Goal: Browse casually: Explore the website without a specific task or goal

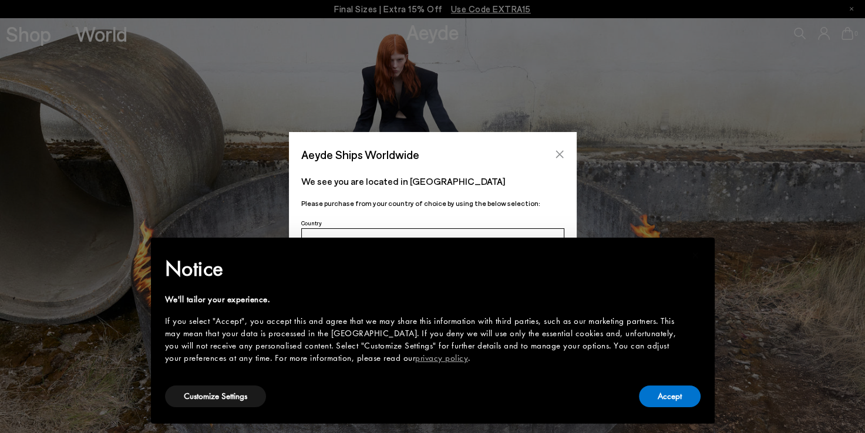
click at [562, 153] on icon "Close" at bounding box center [559, 154] width 9 height 9
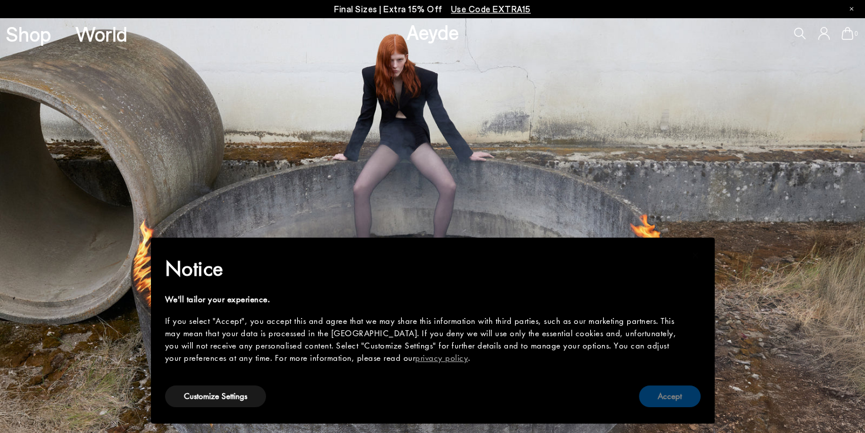
click at [685, 399] on button "Accept" at bounding box center [670, 397] width 62 height 22
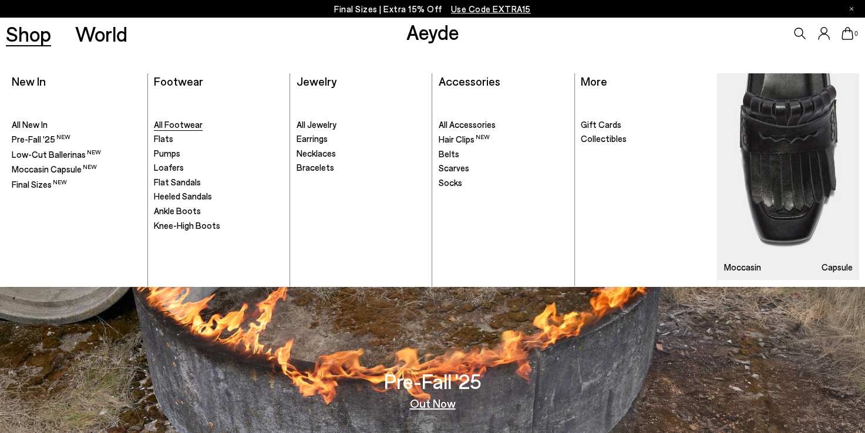
click at [181, 125] on span "All Footwear" at bounding box center [178, 124] width 49 height 11
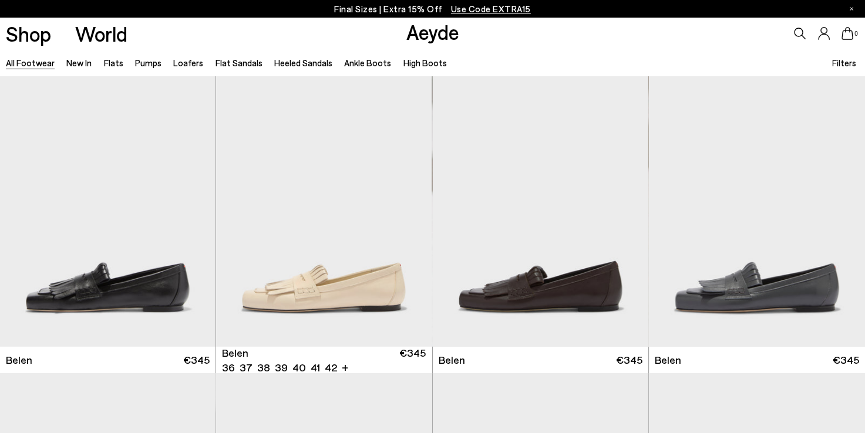
scroll to position [163, 0]
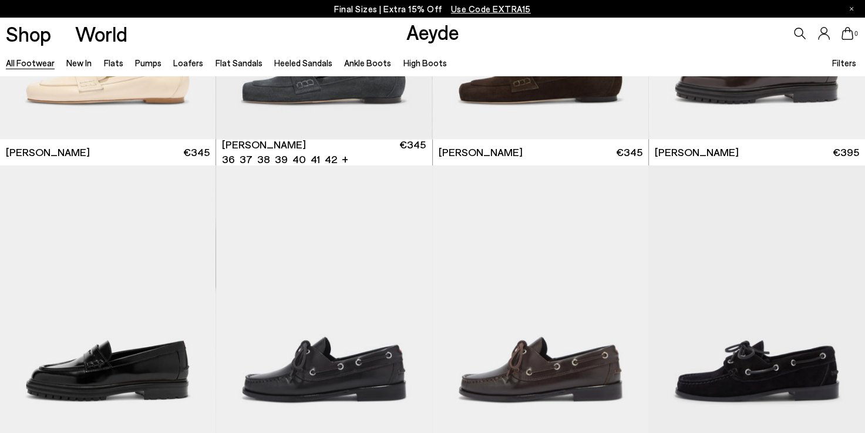
scroll to position [810, 0]
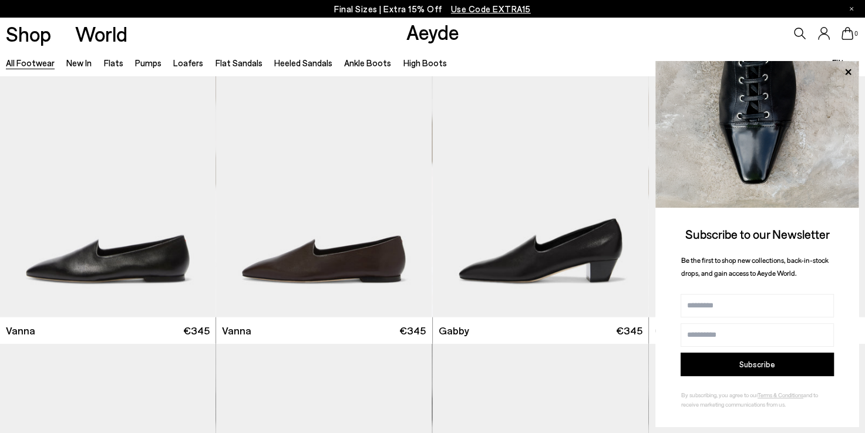
scroll to position [3096, 0]
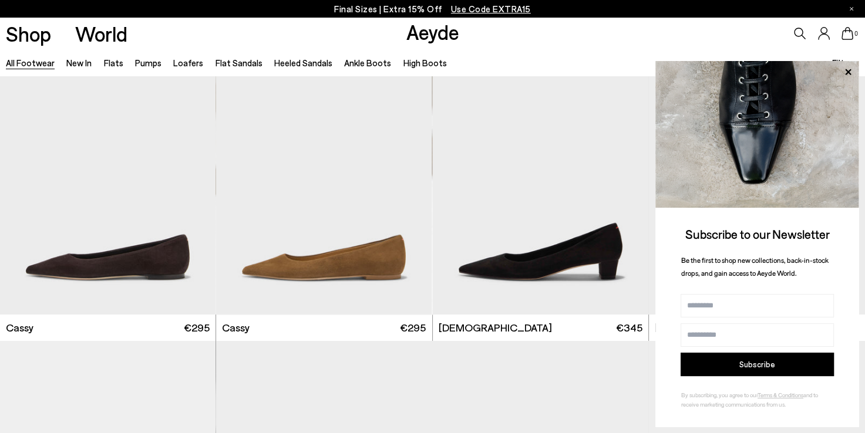
scroll to position [5414, 0]
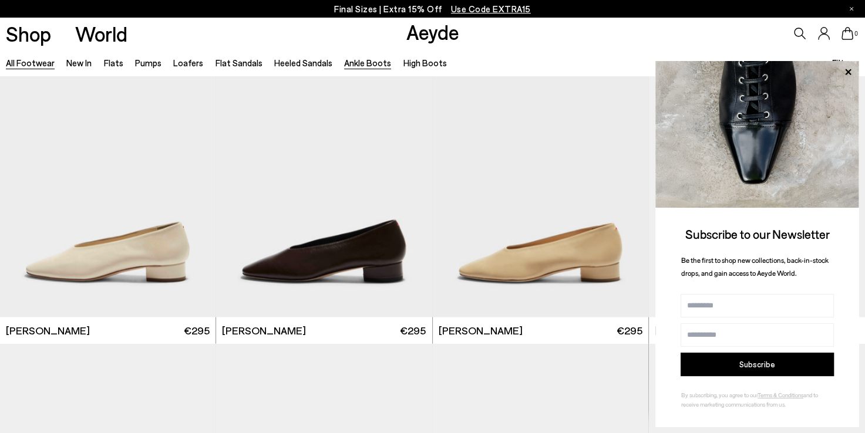
scroll to position [6706, 0]
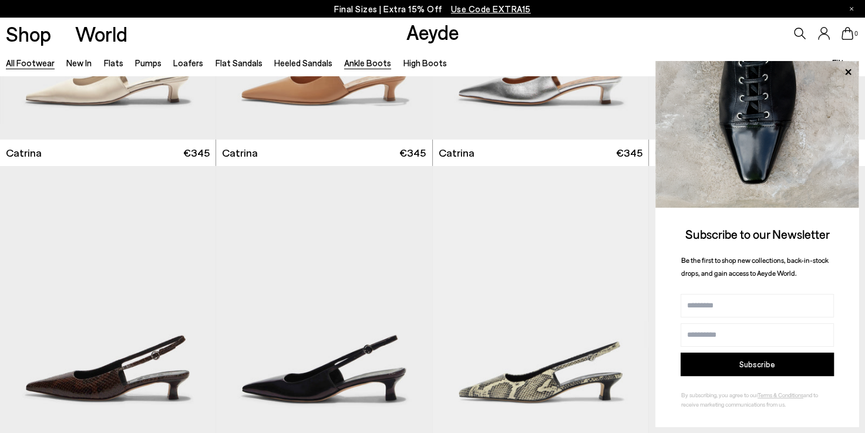
scroll to position [7953, 0]
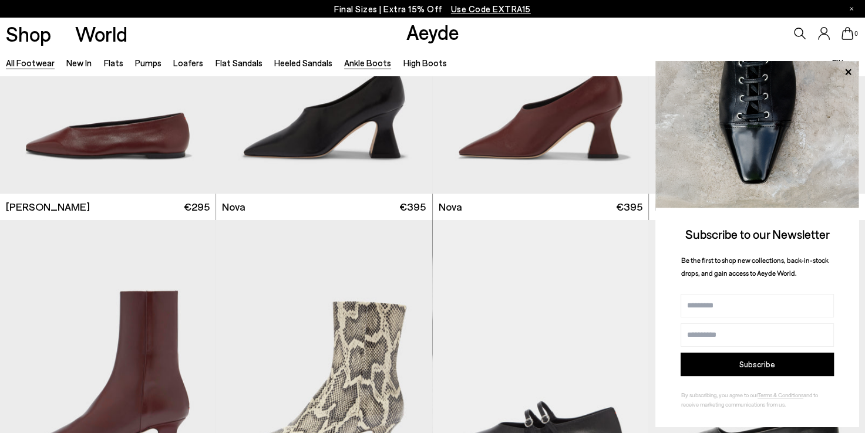
scroll to position [9855, 0]
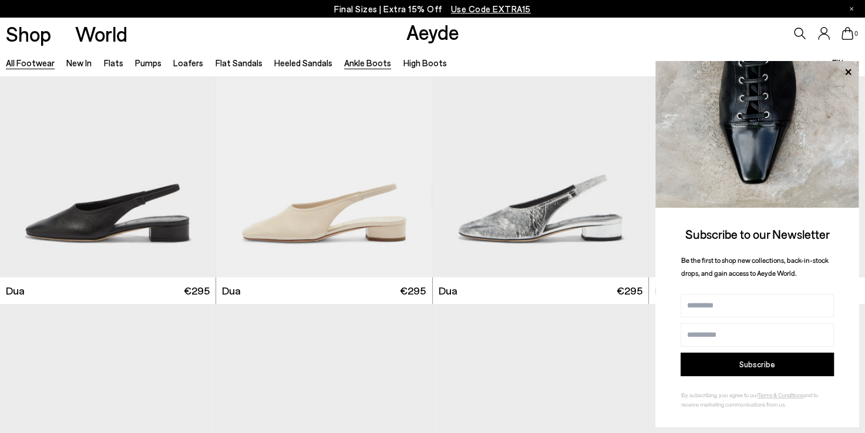
scroll to position [12587, 0]
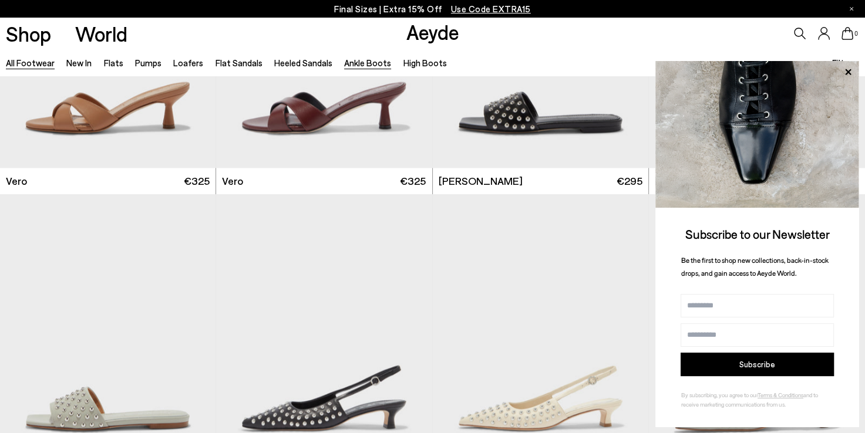
scroll to position [14699, 0]
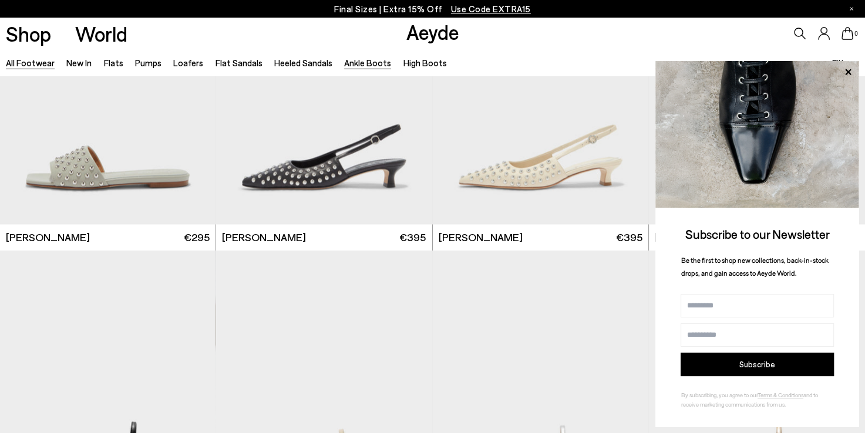
scroll to position [14936, 0]
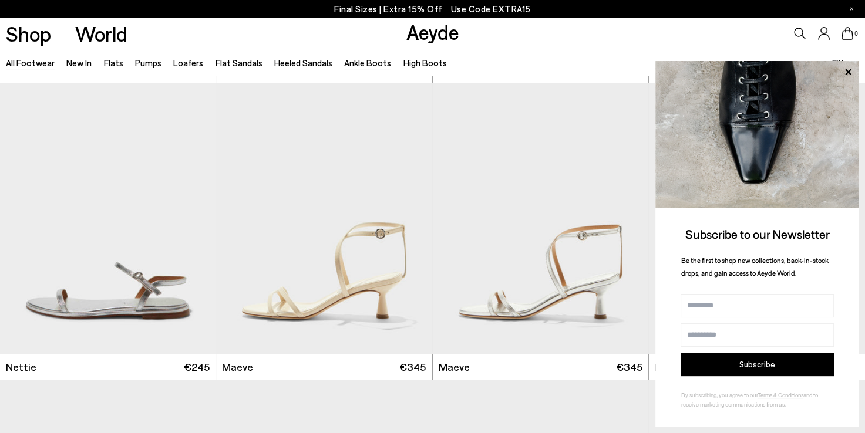
scroll to position [17874, 0]
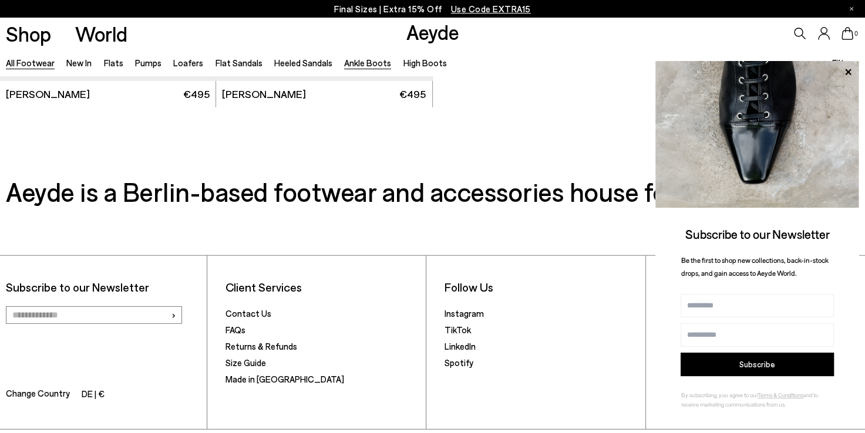
scroll to position [20848, 0]
